Goal: Navigation & Orientation: Find specific page/section

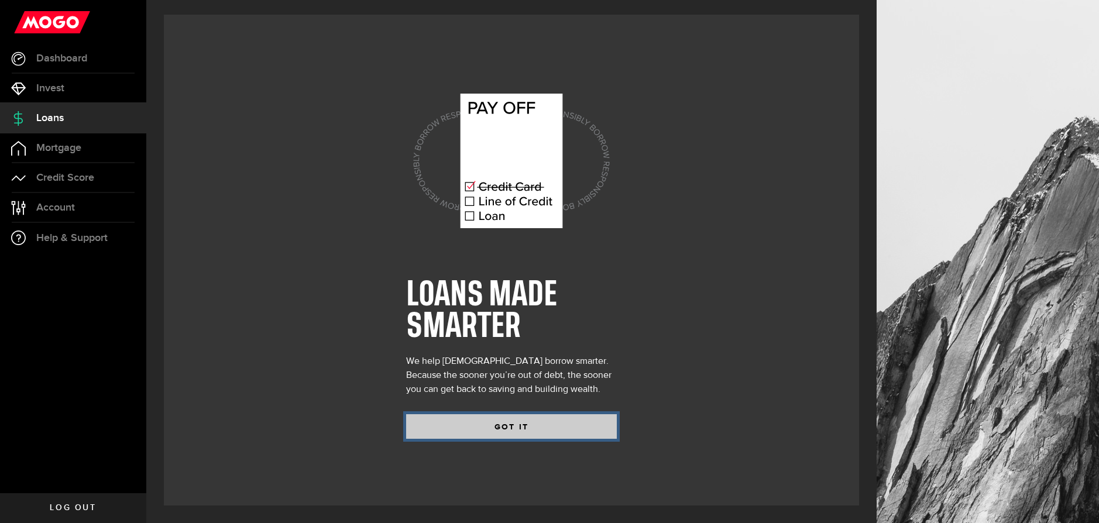
click at [486, 426] on button "GOT IT" at bounding box center [511, 426] width 211 height 25
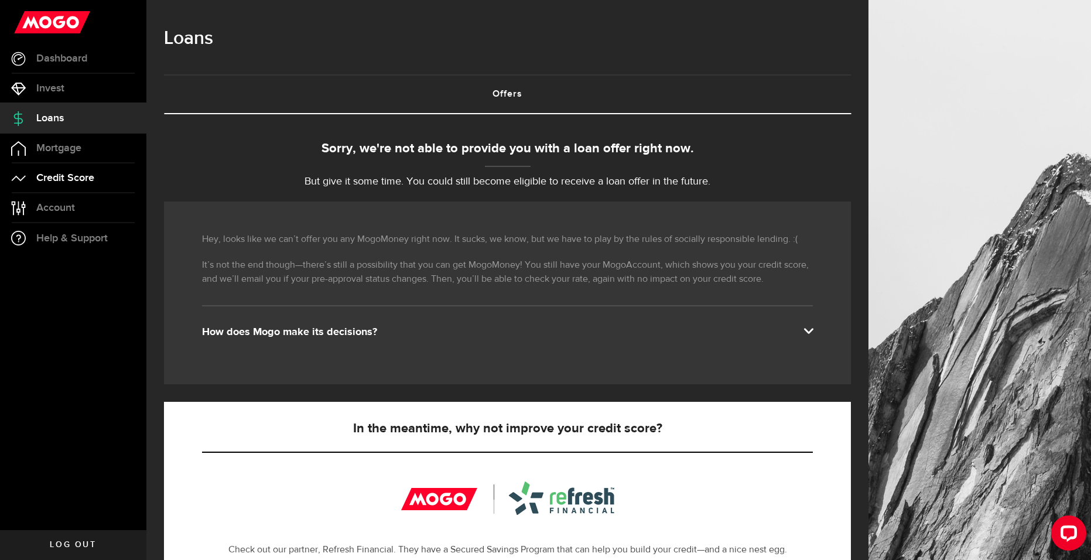
click at [88, 190] on link "Credit Score" at bounding box center [73, 177] width 146 height 29
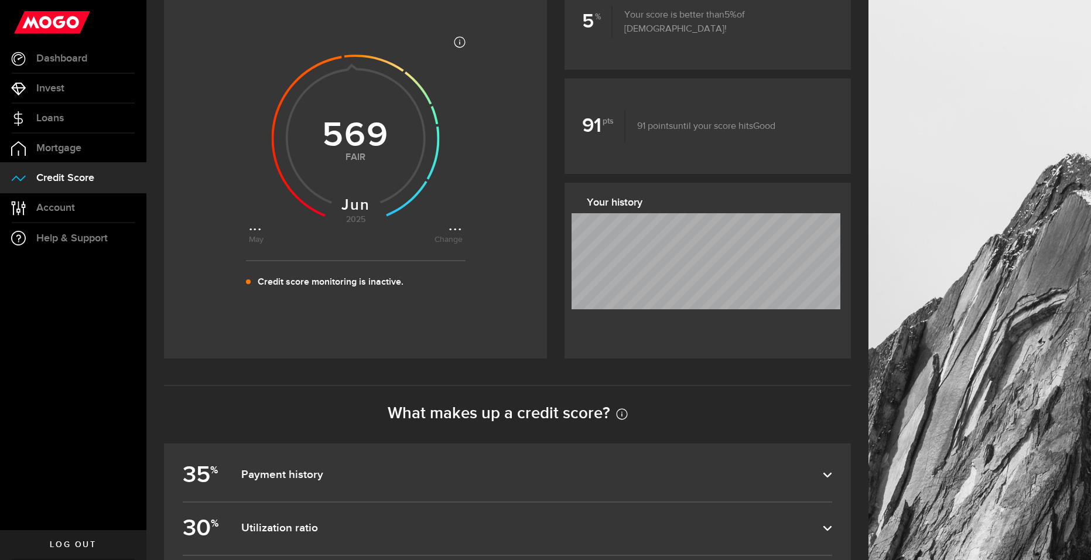
scroll to position [176, 0]
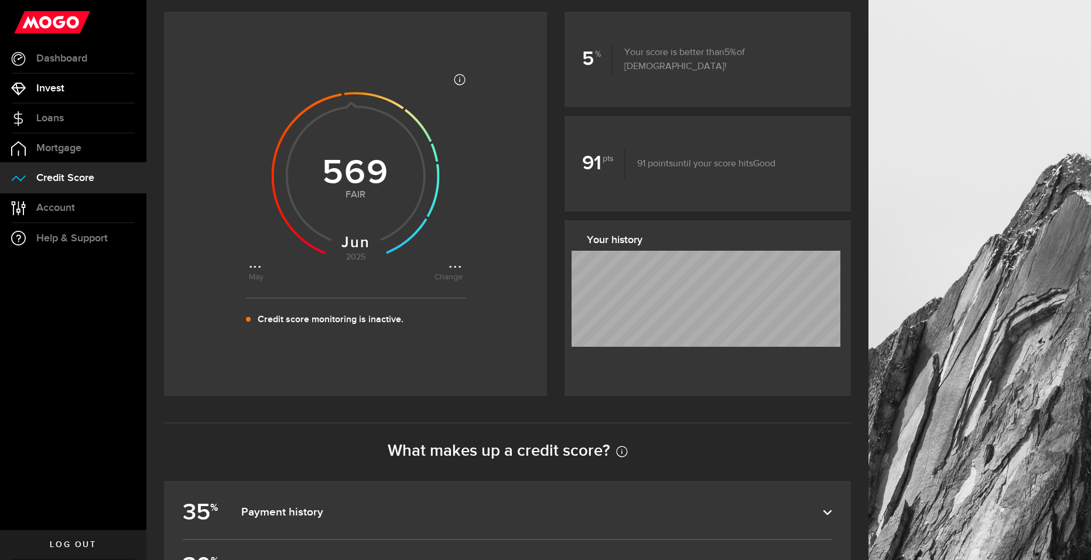
click at [76, 90] on link "Invest" at bounding box center [73, 88] width 146 height 29
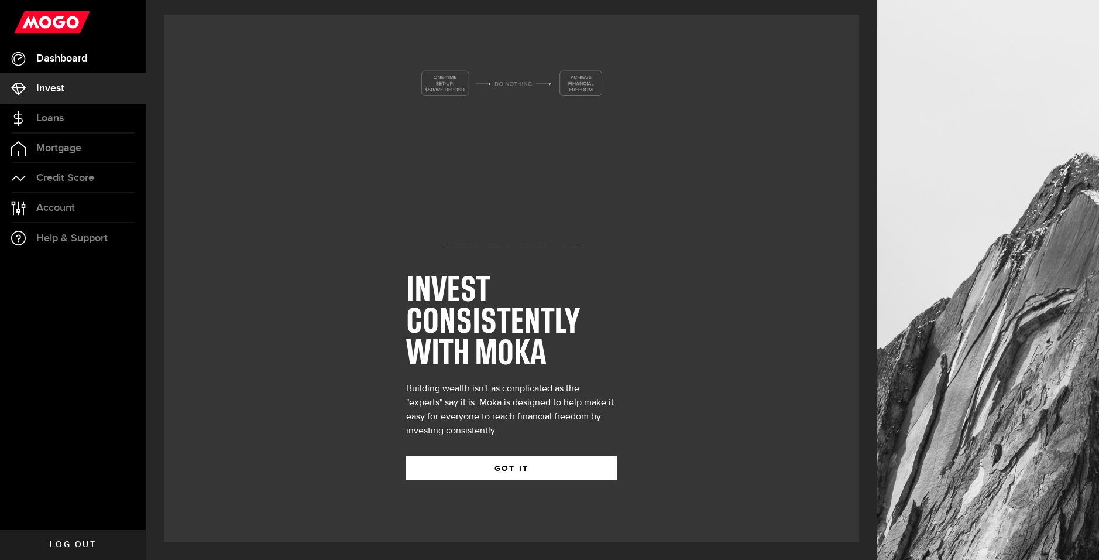
click at [87, 58] on span "Dashboard" at bounding box center [61, 58] width 51 height 11
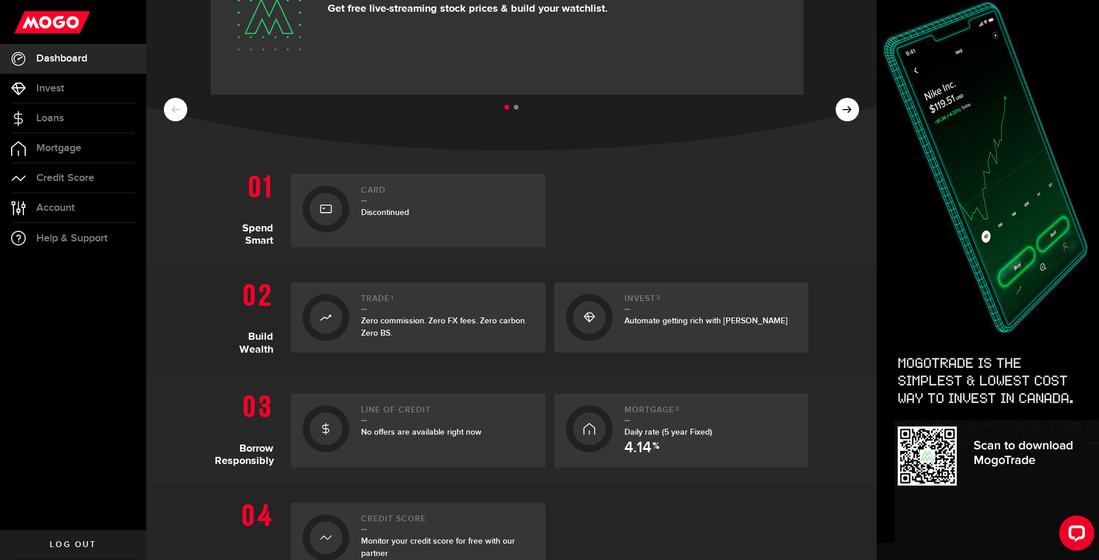
scroll to position [59, 0]
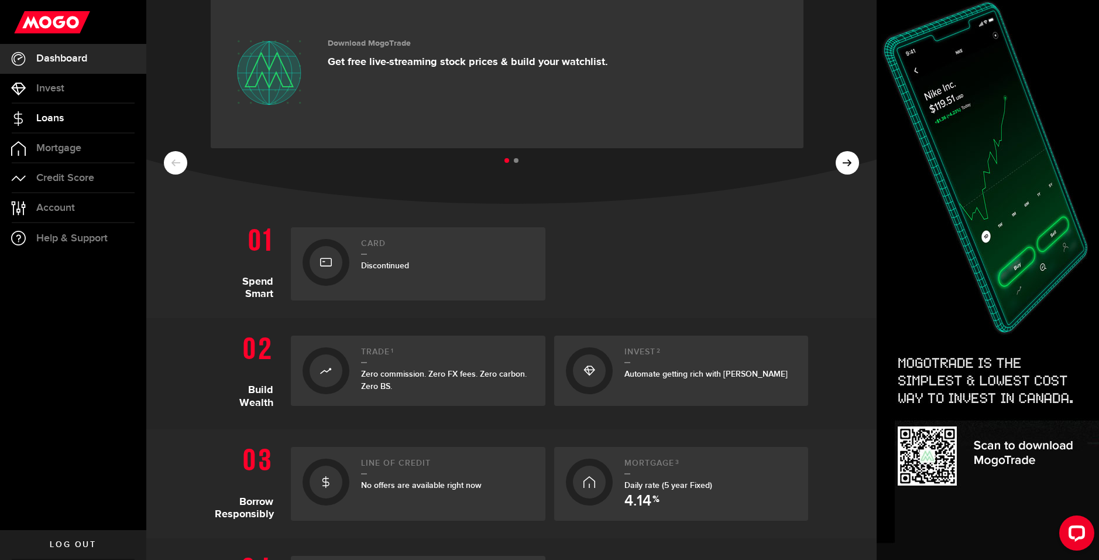
click at [85, 122] on link "Loans" at bounding box center [73, 118] width 146 height 29
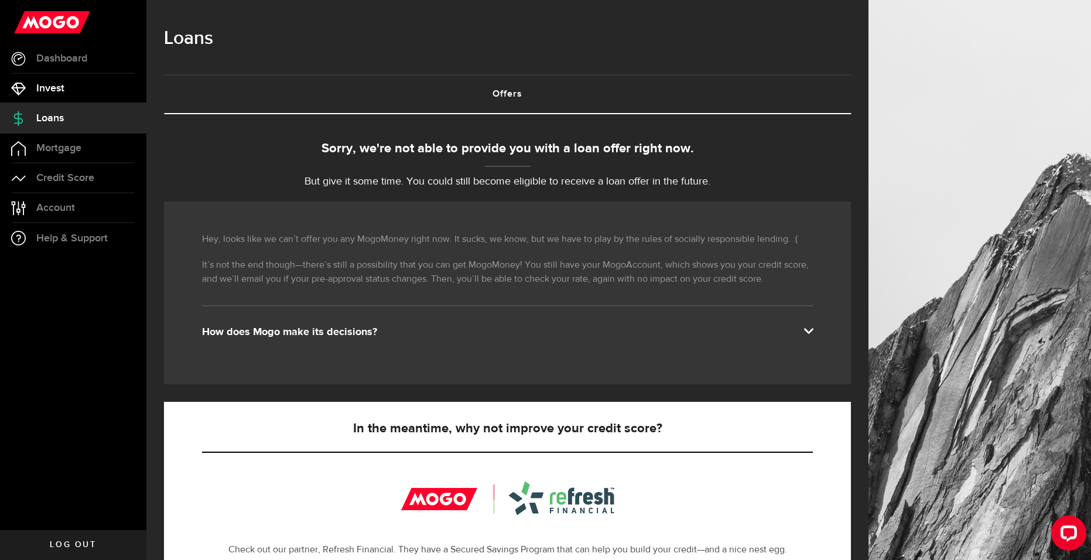
click at [84, 91] on link "Invest" at bounding box center [73, 88] width 146 height 29
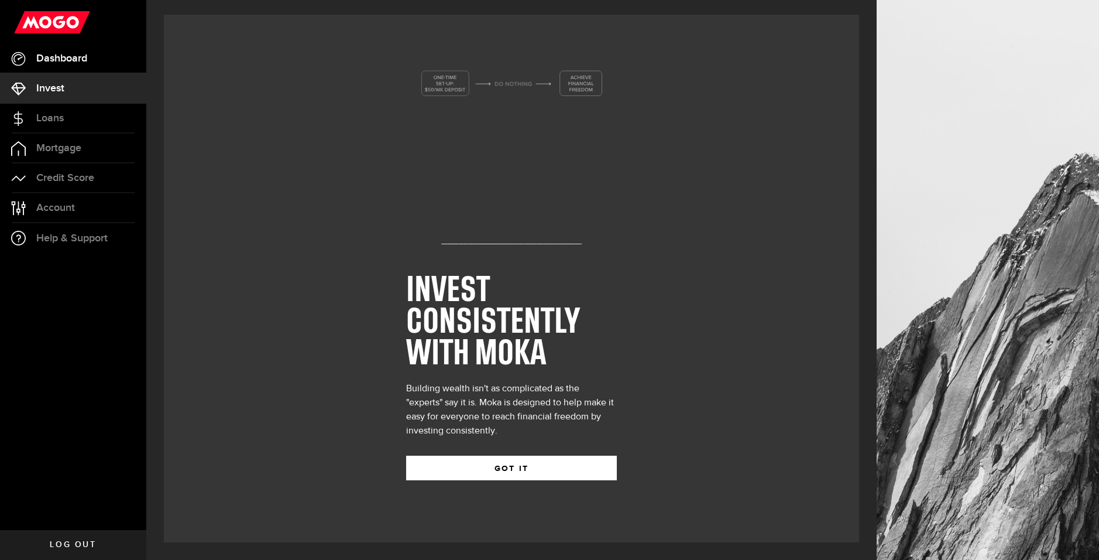
click at [87, 54] on span "Dashboard" at bounding box center [61, 58] width 51 height 11
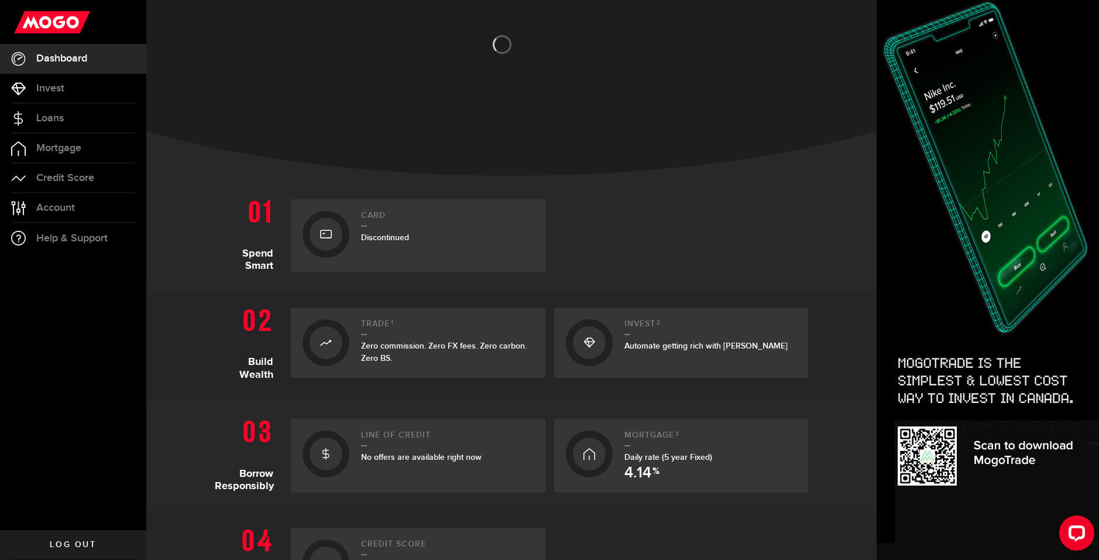
scroll to position [117, 0]
